Goal: Navigation & Orientation: Find specific page/section

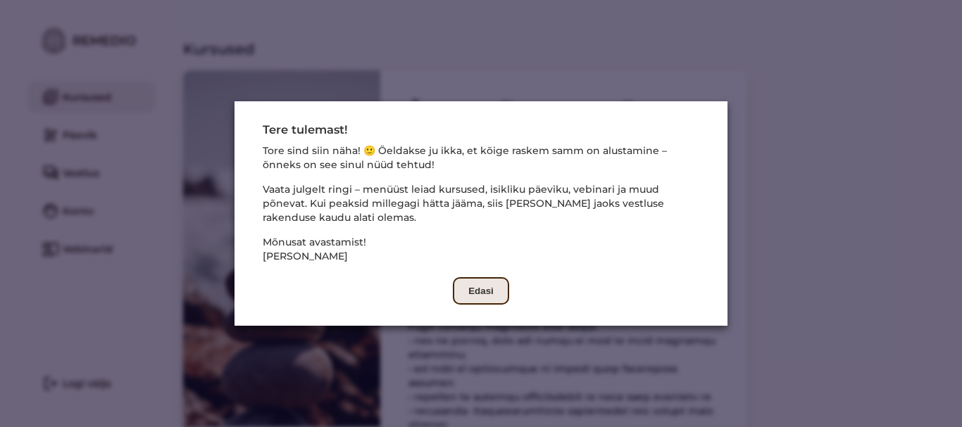
click at [476, 294] on button "Edasi" at bounding box center [481, 290] width 56 height 27
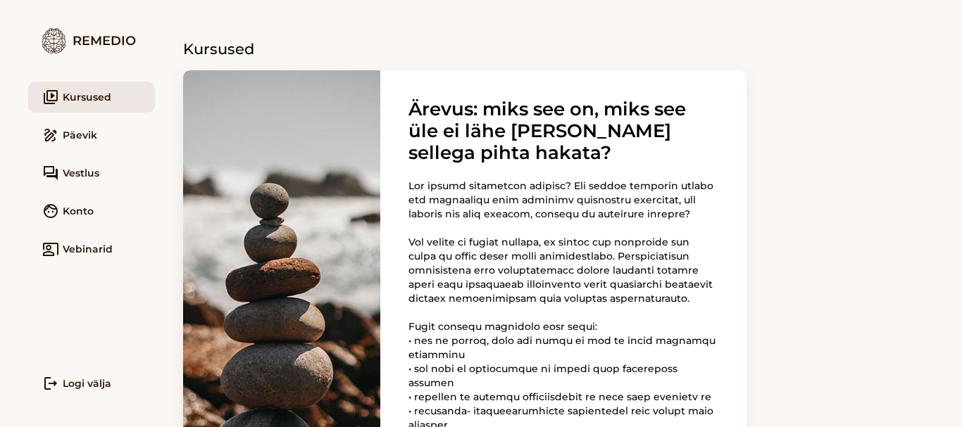
click at [85, 135] on link "draw Päevik" at bounding box center [91, 135] width 127 height 31
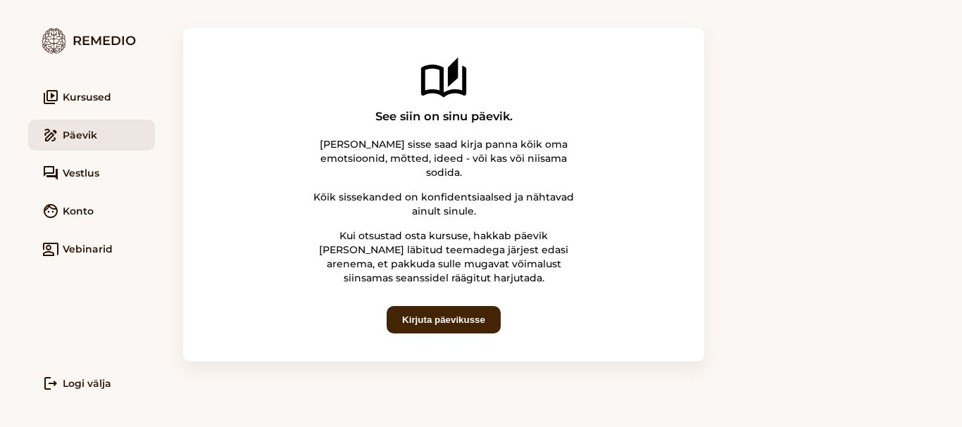
click at [89, 173] on span "Vestlus" at bounding box center [81, 173] width 37 height 14
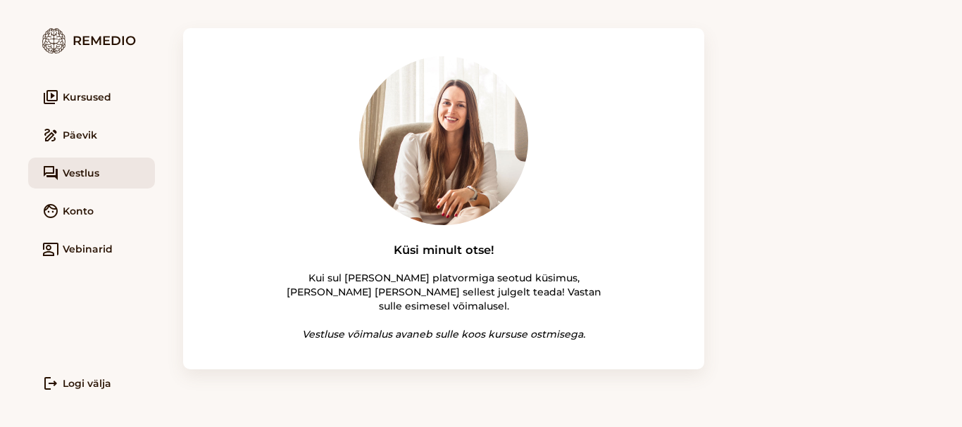
click at [96, 91] on link "video_library Kursused" at bounding box center [91, 97] width 127 height 31
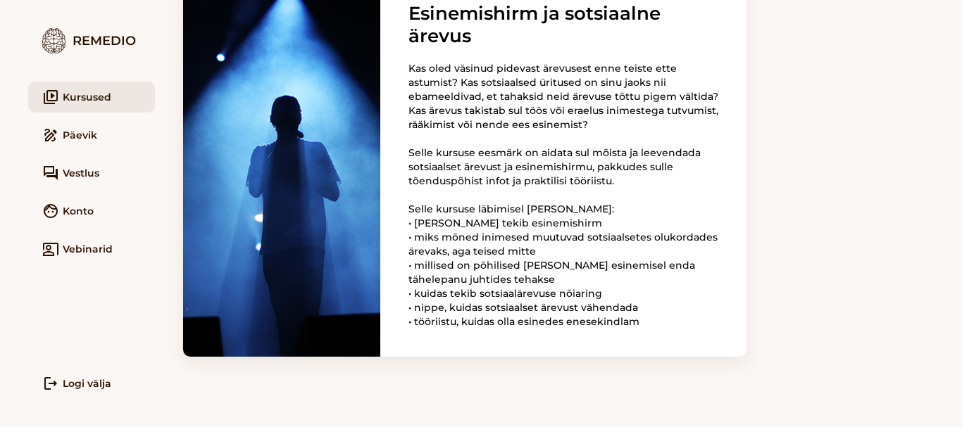
scroll to position [2672, 0]
